Goal: Task Accomplishment & Management: Manage account settings

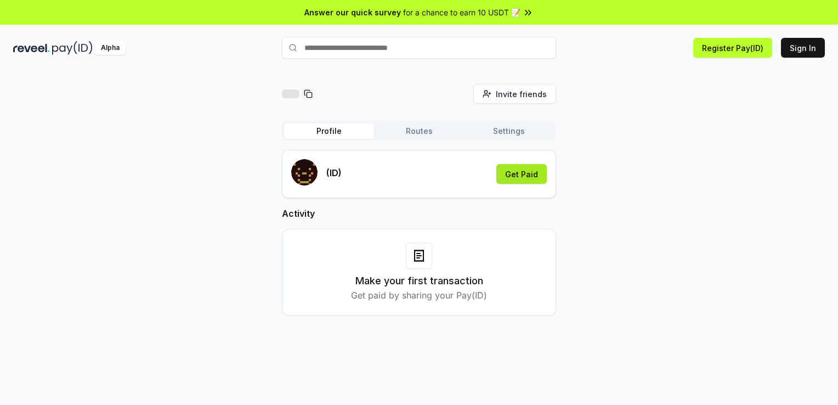
click at [537, 183] on button "Get Paid" at bounding box center [521, 174] width 50 height 20
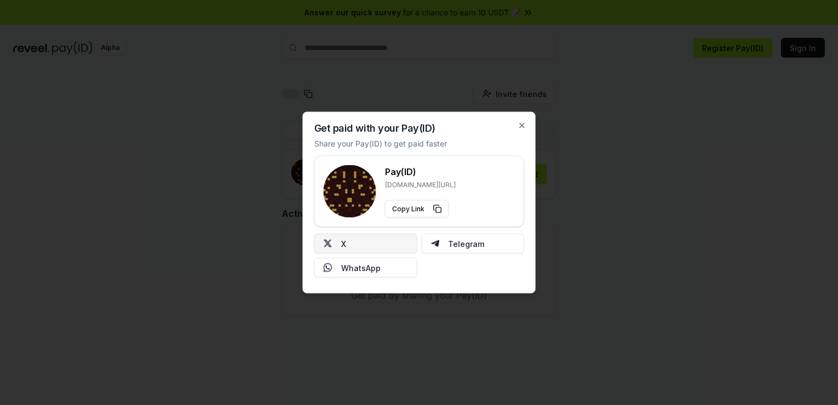
click at [357, 241] on button "X" at bounding box center [365, 244] width 103 height 20
click at [366, 243] on button "X" at bounding box center [365, 244] width 103 height 20
click at [522, 124] on icon "button" at bounding box center [522, 125] width 9 height 9
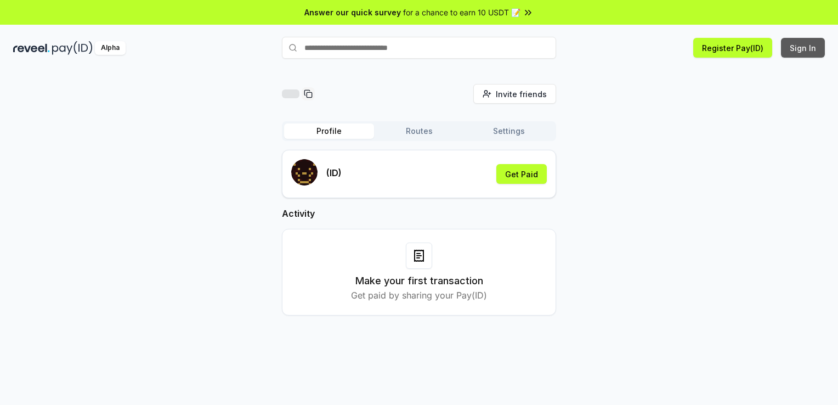
click at [815, 48] on button "Sign In" at bounding box center [803, 48] width 44 height 20
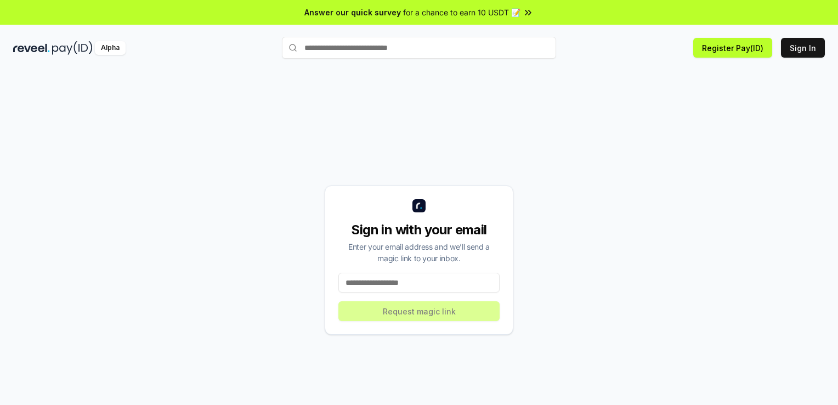
click at [434, 276] on input at bounding box center [418, 282] width 161 height 20
type input "**********"
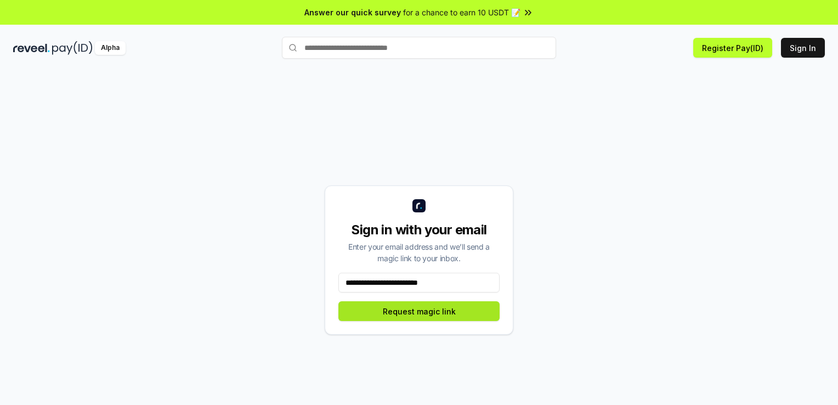
click at [434, 315] on button "Request magic link" at bounding box center [418, 311] width 161 height 20
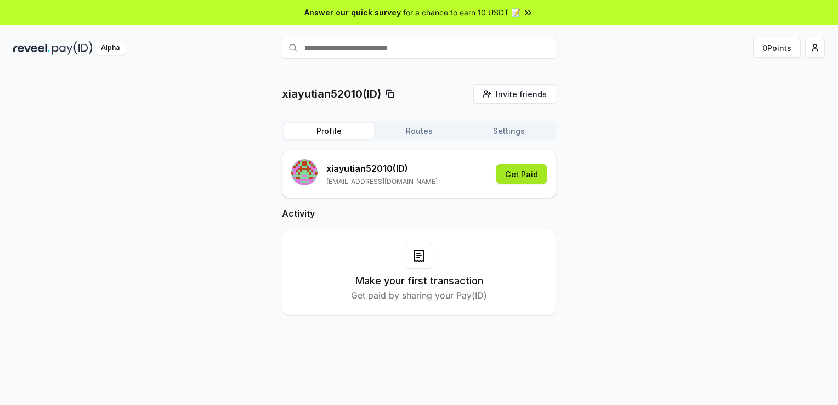
click at [521, 172] on button "Get Paid" at bounding box center [521, 174] width 50 height 20
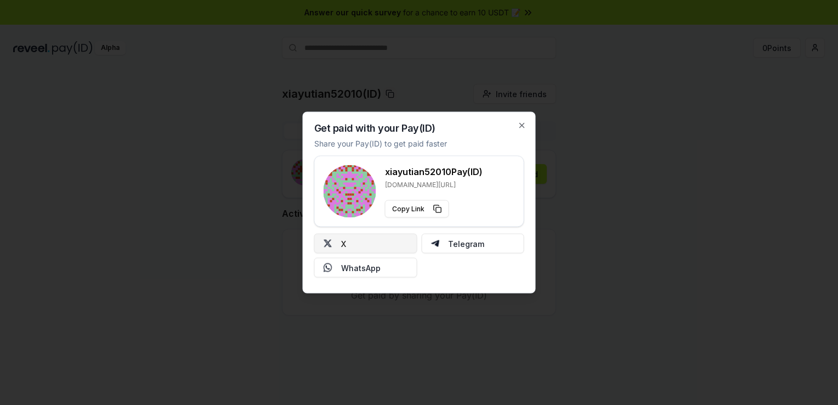
click at [379, 247] on button "X" at bounding box center [365, 244] width 103 height 20
click at [524, 124] on icon "button" at bounding box center [522, 125] width 9 height 9
